Goal: Task Accomplishment & Management: Complete application form

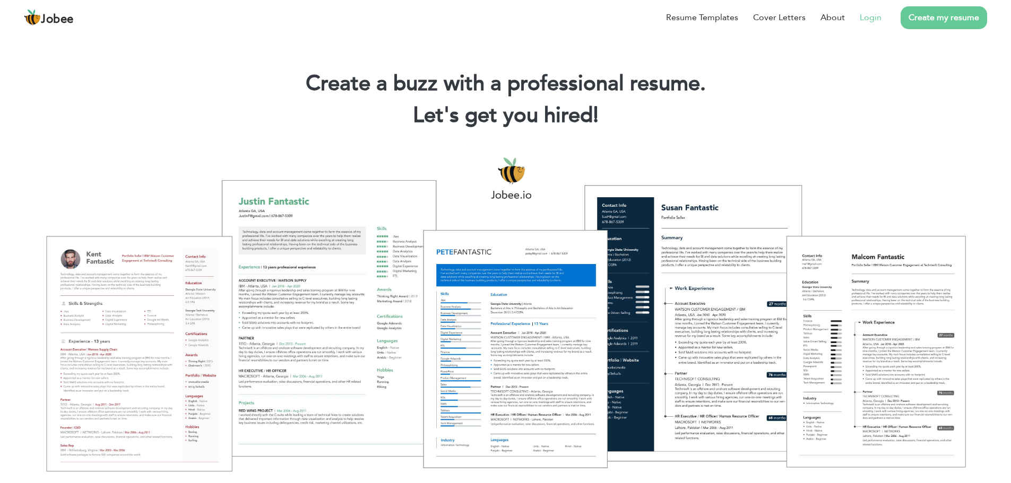
click at [882, 18] on link "Login" at bounding box center [871, 17] width 22 height 13
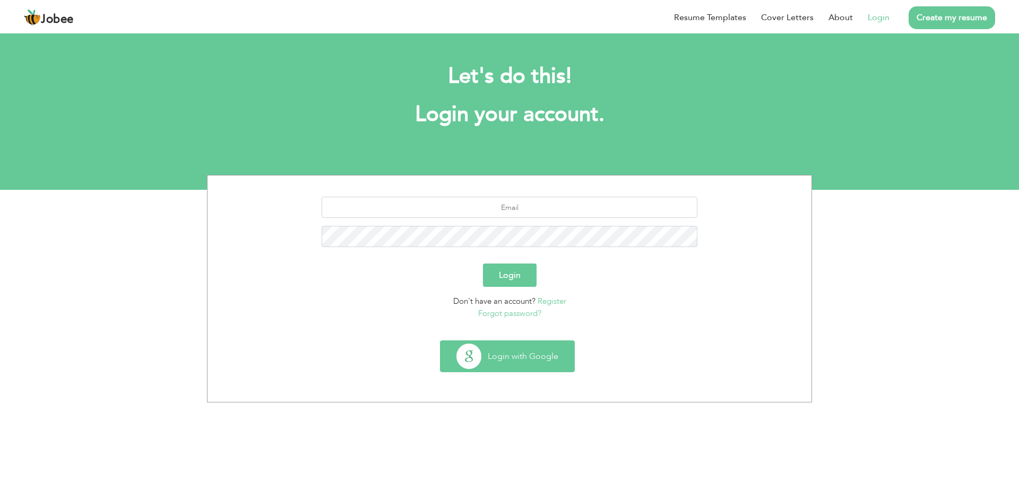
click at [497, 366] on button "Login with Google" at bounding box center [507, 356] width 134 height 31
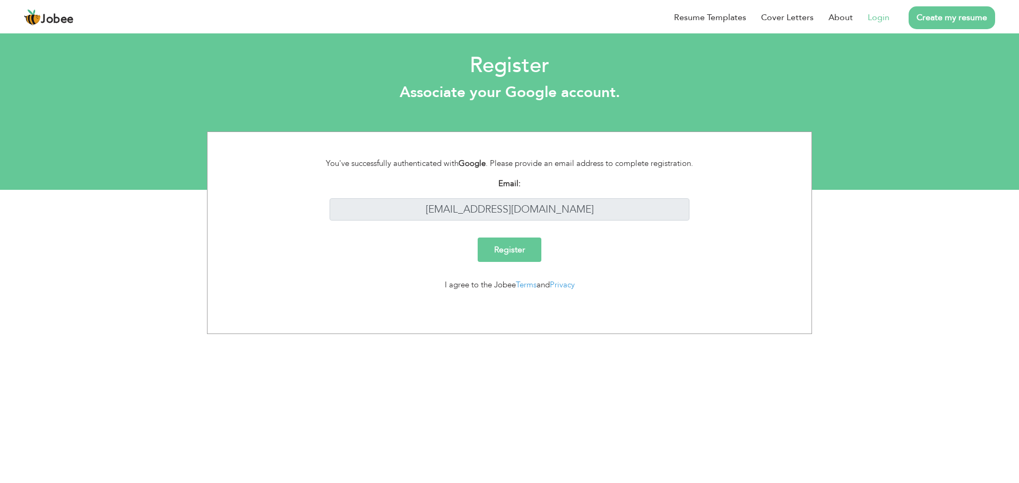
click at [489, 245] on input "Register" at bounding box center [510, 250] width 64 height 24
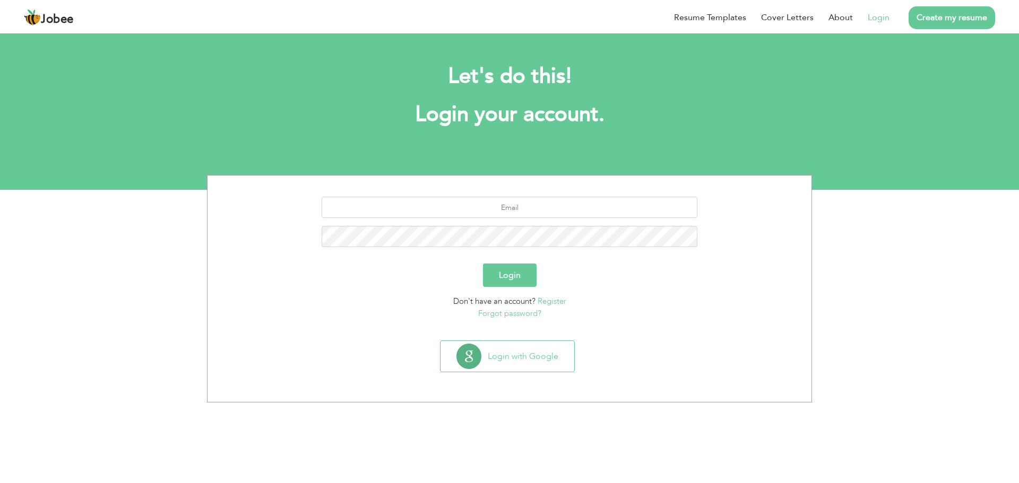
click at [707, 312] on p "Forgot password?" at bounding box center [509, 314] width 588 height 12
click at [503, 278] on button "Login" at bounding box center [510, 275] width 54 height 23
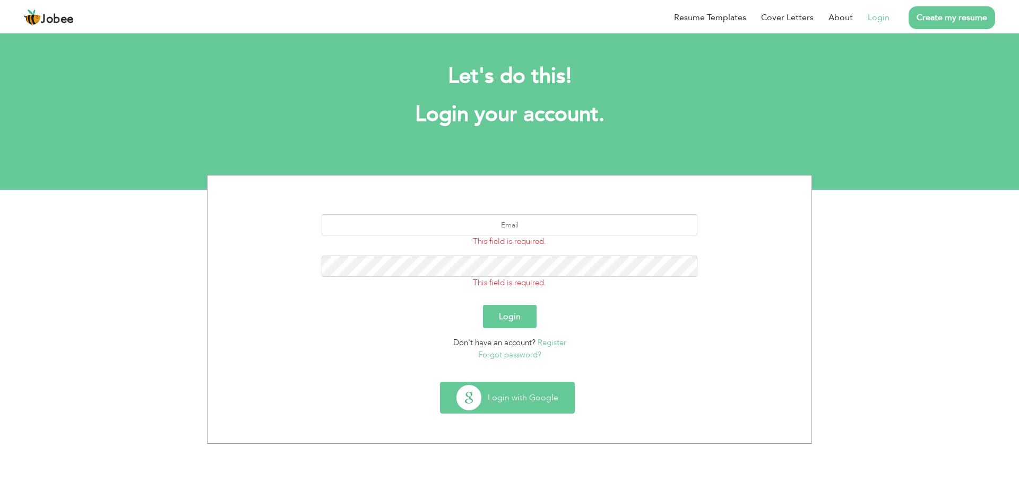
click at [497, 402] on button "Login with Google" at bounding box center [507, 398] width 134 height 31
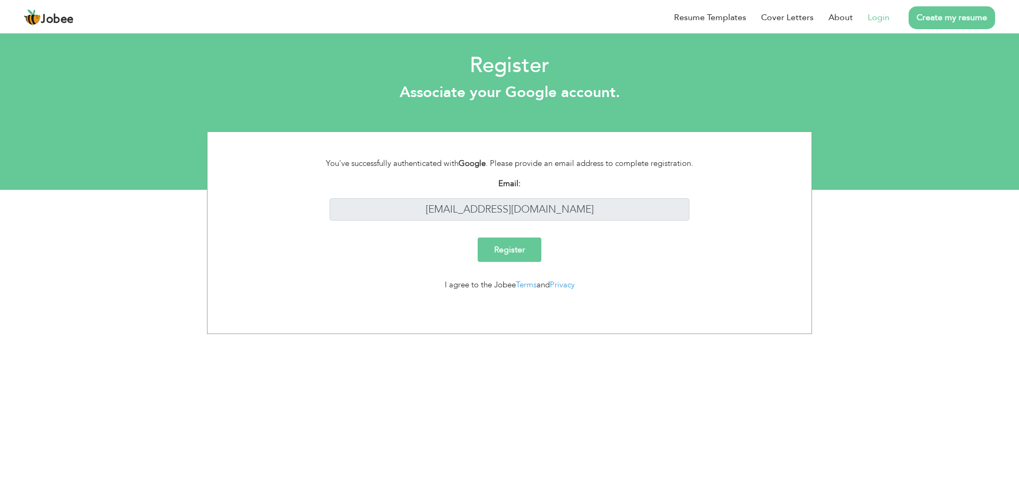
click at [869, 18] on link "Login" at bounding box center [879, 17] width 22 height 13
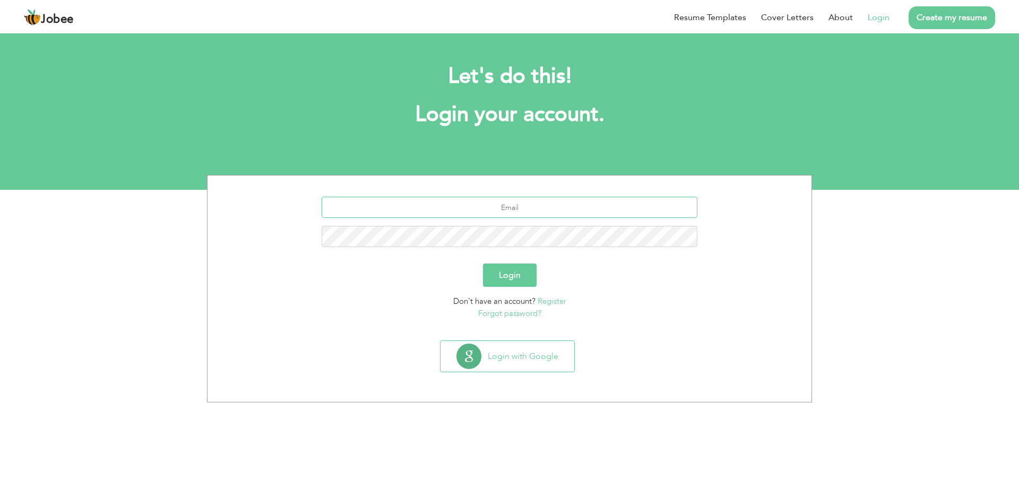
click at [521, 212] on input "text" at bounding box center [510, 207] width 376 height 21
type input "[EMAIL_ADDRESS][DOMAIN_NAME]"
click at [513, 277] on button "Login" at bounding box center [510, 275] width 54 height 23
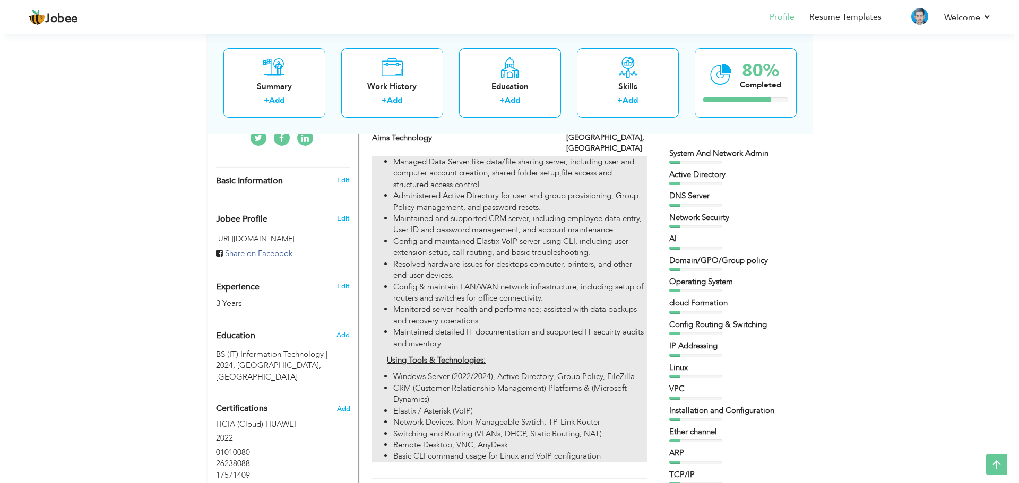
scroll to position [265, 0]
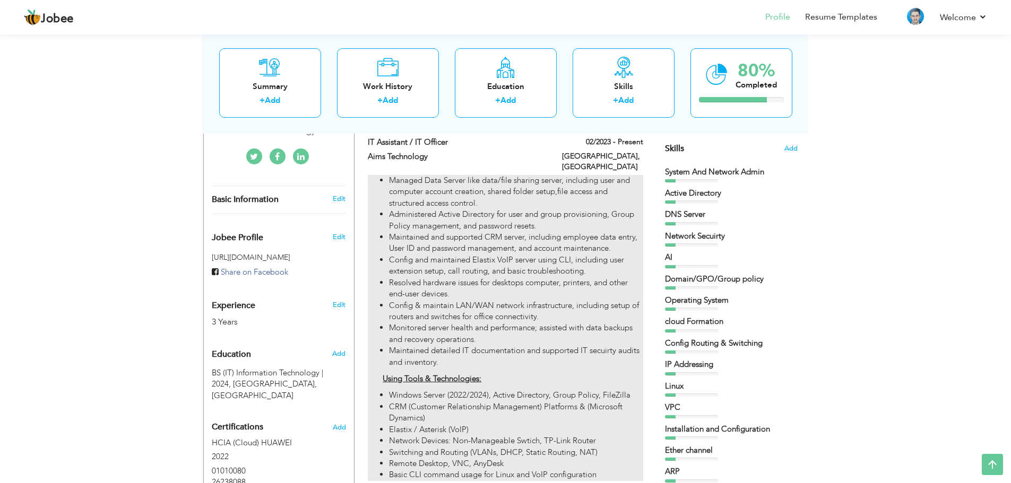
click at [386, 175] on ul "Managed Data Server like data/file sharing server, including user and computer …" at bounding box center [505, 271] width 275 height 193
type input "IT Assistant / IT Officer"
type input "Aims Technology"
type input "02/2023"
type input "[GEOGRAPHIC_DATA]"
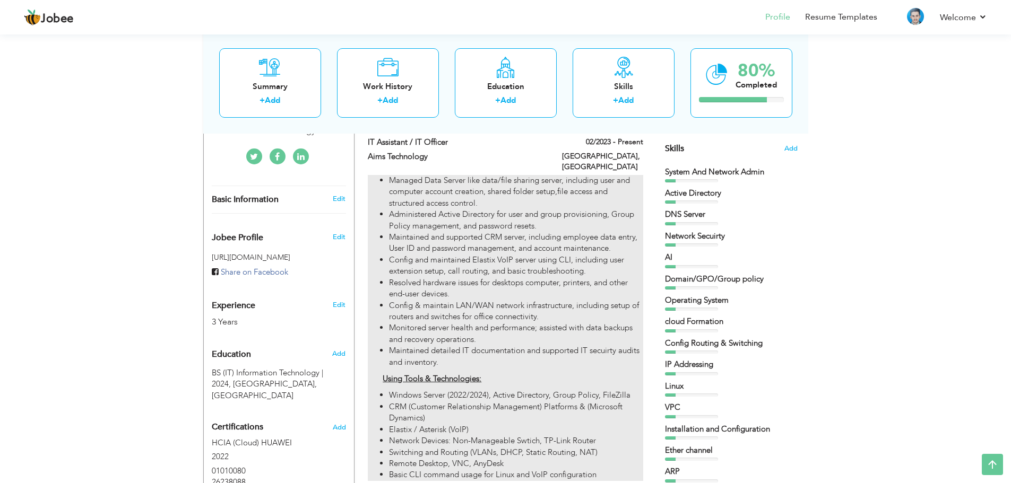
type input "[GEOGRAPHIC_DATA]"
checkbox input "true"
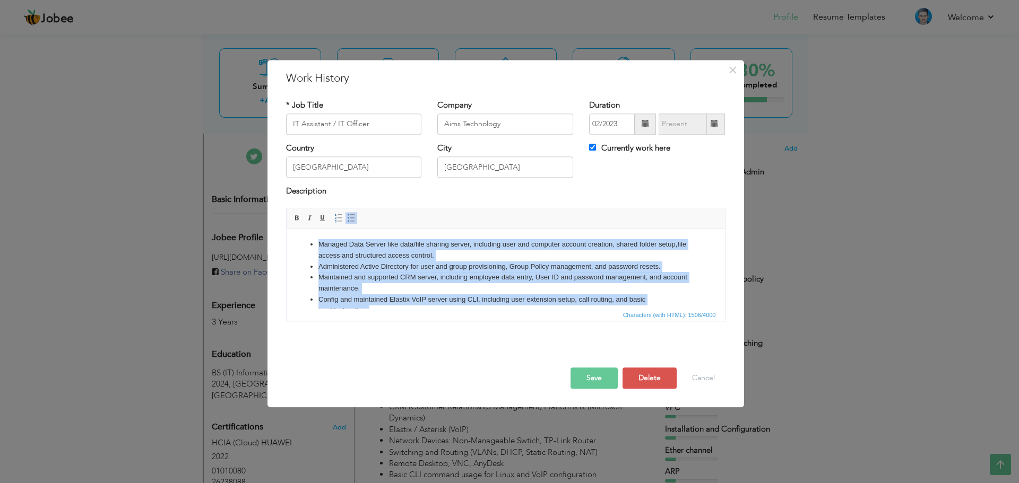
scroll to position [165, 0]
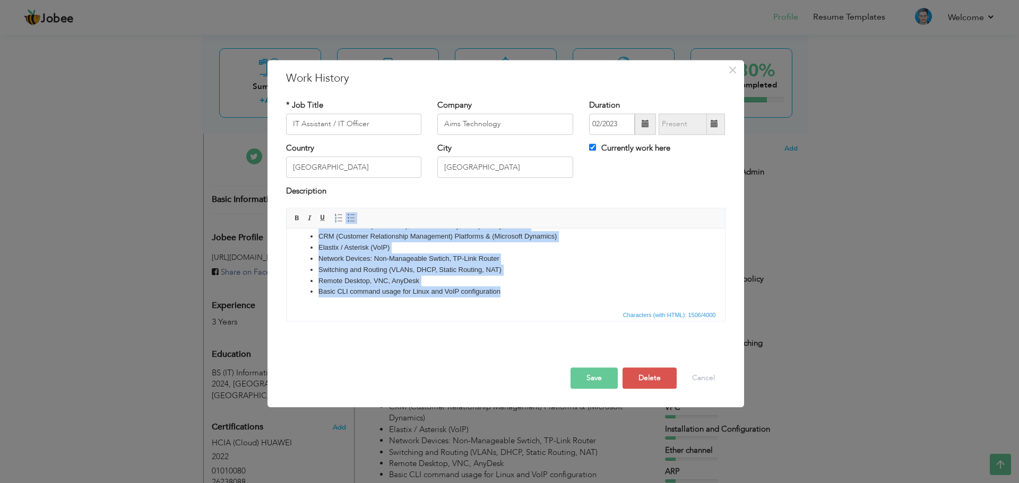
drag, startPoint x: 317, startPoint y: 240, endPoint x: 598, endPoint y: 494, distance: 378.4
click at [598, 308] on html "Managed Data Server like data/file sharing server, including user and computer …" at bounding box center [505, 186] width 438 height 245
copy body "Loremip Dolo Sitame cons adip/elit seddoei tempor, incididun utla etd magnaali …"
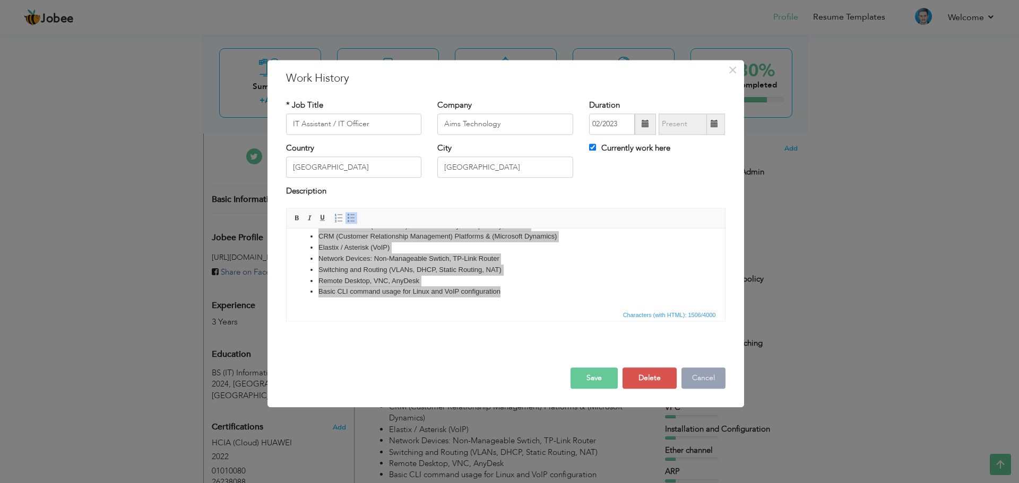
click at [697, 381] on button "Cancel" at bounding box center [703, 378] width 44 height 21
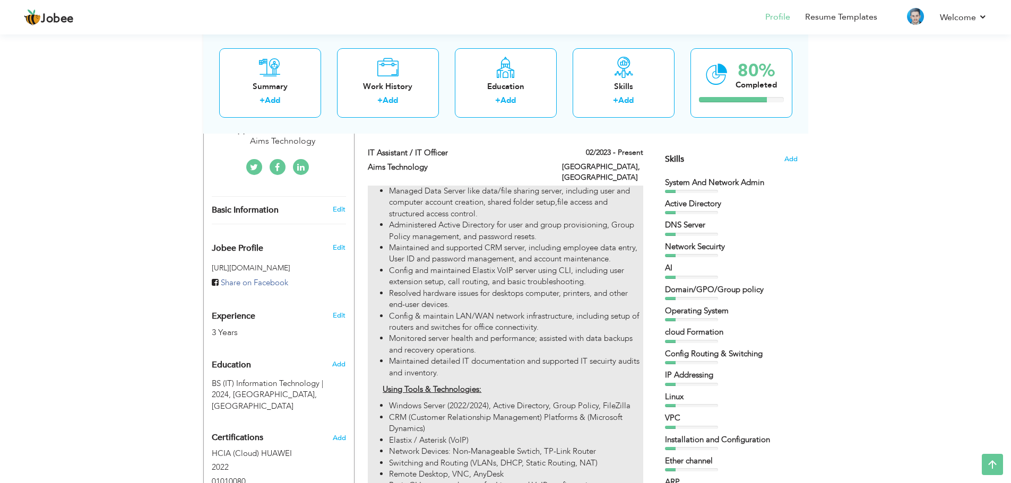
scroll to position [254, 0]
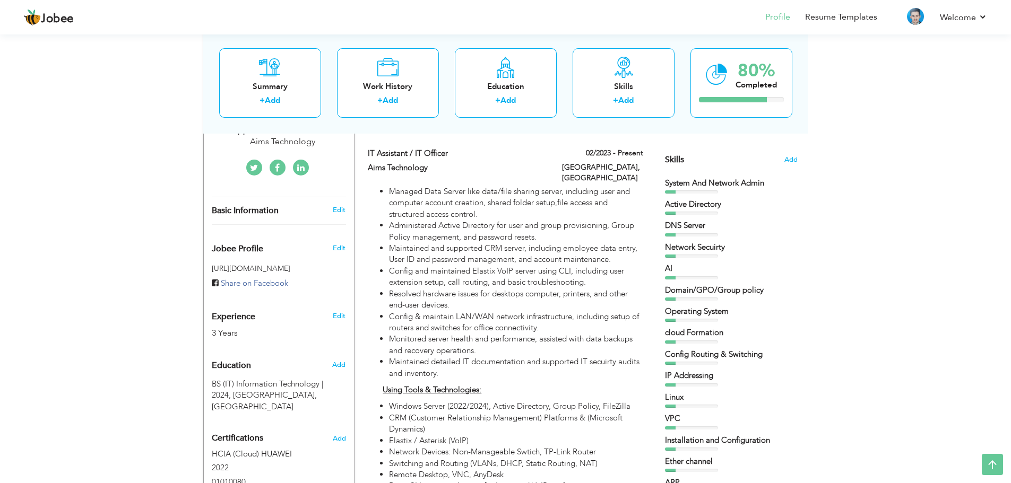
drag, startPoint x: 663, startPoint y: 182, endPoint x: 736, endPoint y: 353, distance: 186.2
click at [736, 353] on div "Choose a Template ‹" at bounding box center [732, 465] width 151 height 1039
click at [719, 183] on div "System And Network Admin" at bounding box center [731, 183] width 133 height 11
drag, startPoint x: 767, startPoint y: 181, endPoint x: 719, endPoint y: 196, distance: 50.5
click at [722, 185] on div "System And Network Admin" at bounding box center [731, 183] width 133 height 11
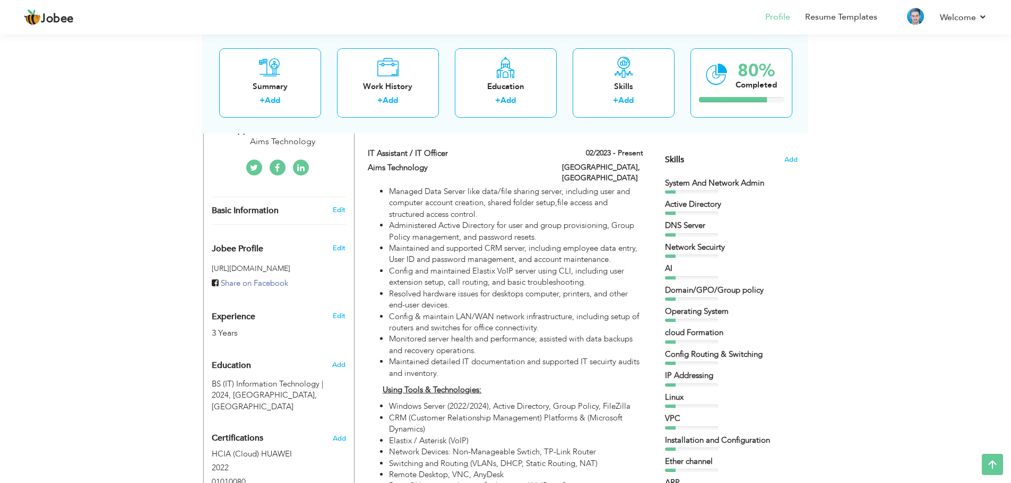
click at [708, 215] on div "System And Network Admin Active Directory DNS Server Network Secuirty AI" at bounding box center [731, 465] width 133 height 574
drag, startPoint x: 664, startPoint y: 183, endPoint x: 703, endPoint y: 191, distance: 40.1
click at [703, 191] on div "Choose a Template ‹" at bounding box center [732, 465] width 151 height 1039
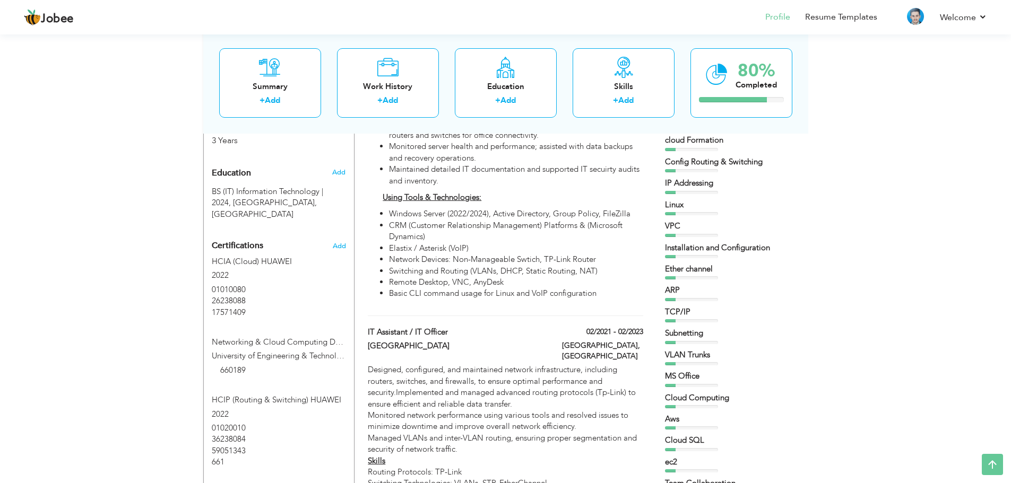
scroll to position [360, 0]
